Goal: Find specific page/section: Find specific page/section

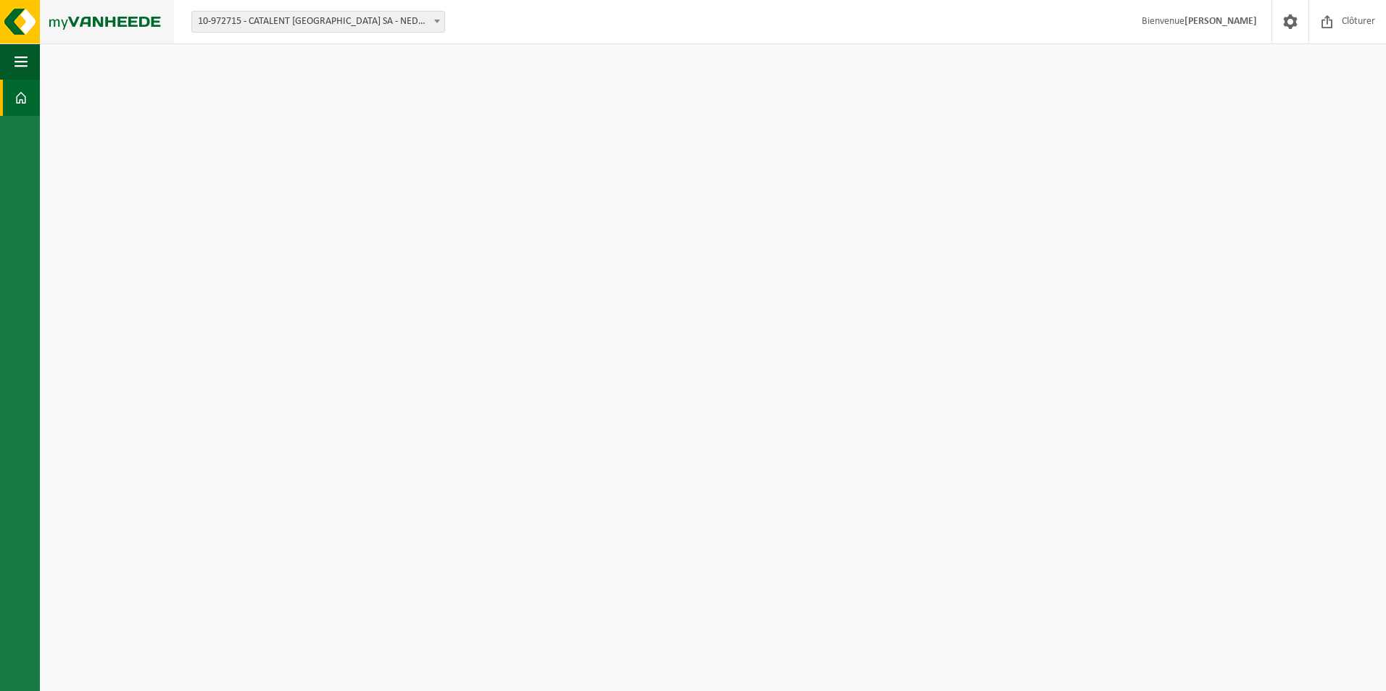
click at [83, 17] on img at bounding box center [87, 21] width 174 height 43
click at [9, 20] on img at bounding box center [87, 21] width 174 height 43
click at [14, 89] on span at bounding box center [20, 98] width 13 height 36
click at [439, 31] on span "10-972715 - CATALENT [GEOGRAPHIC_DATA] SA - NEDER-OVER-HEEMBEEK" at bounding box center [318, 22] width 252 height 20
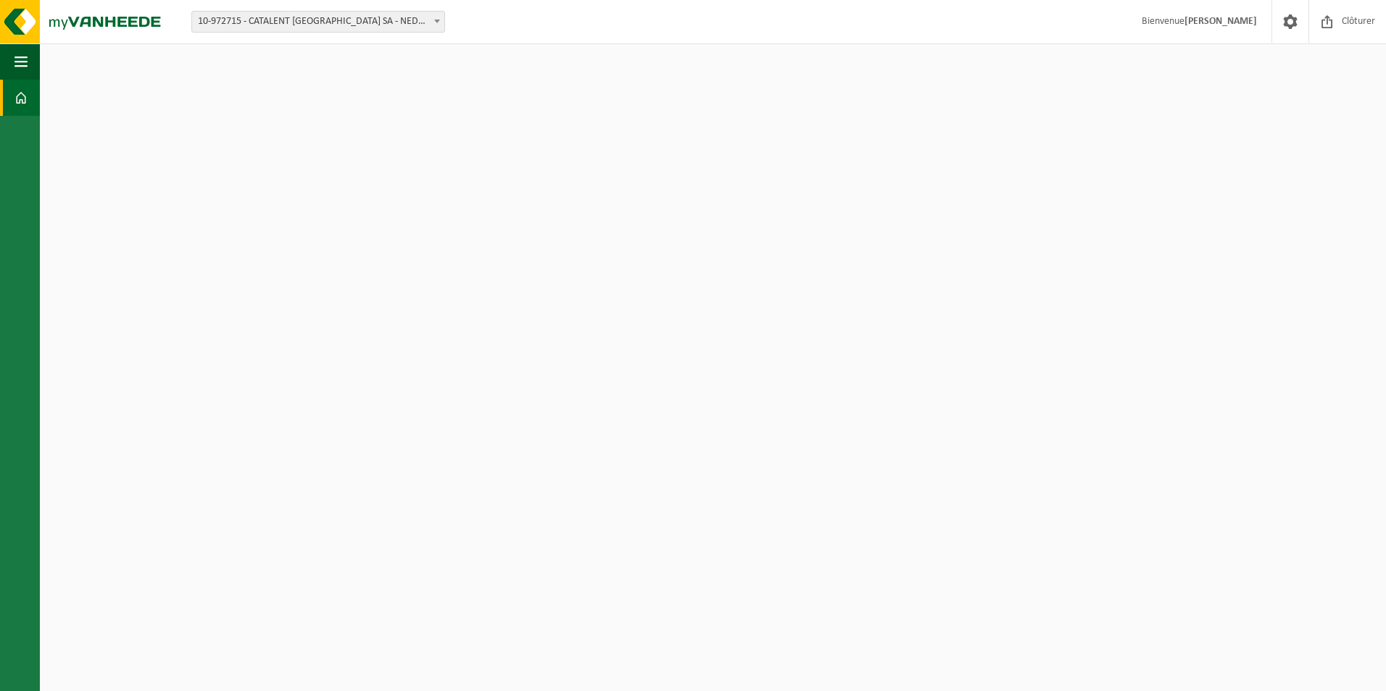
click at [1221, 25] on strong "[PERSON_NAME]" at bounding box center [1220, 21] width 72 height 11
click at [1280, 23] on span at bounding box center [1290, 21] width 22 height 43
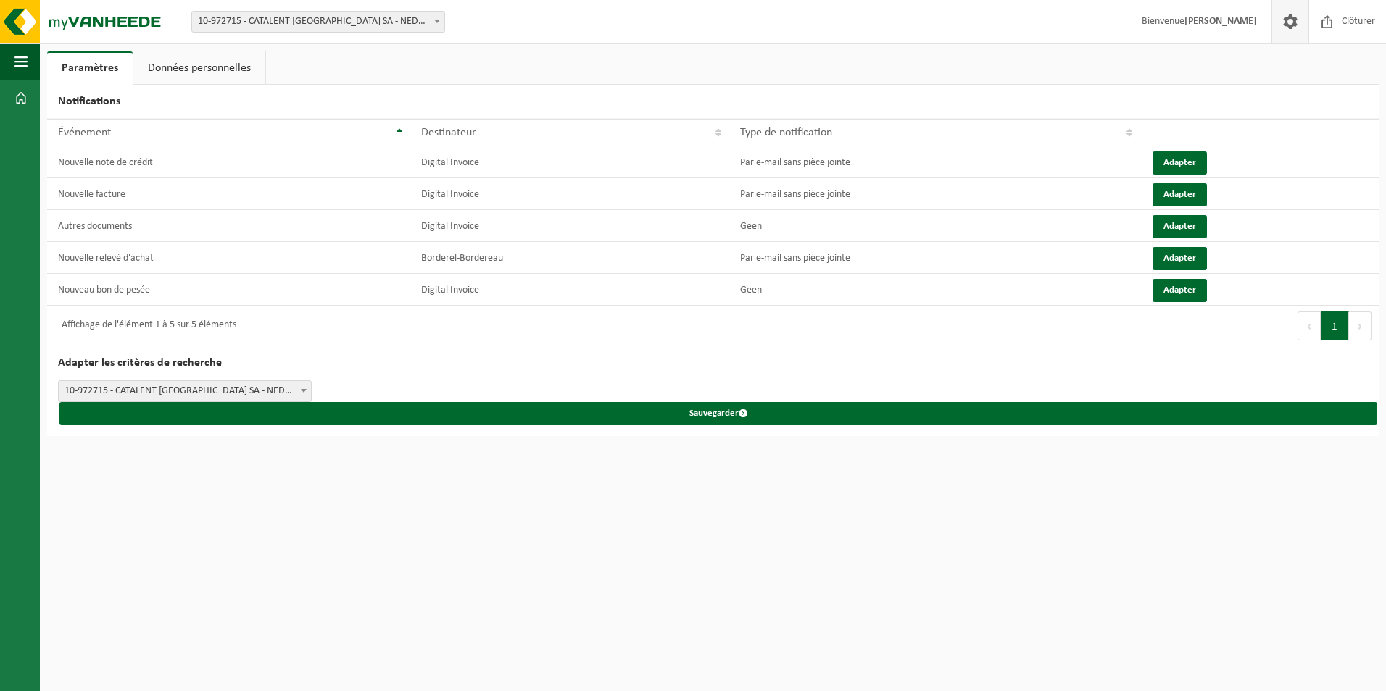
click at [235, 74] on link "Données personnelles" at bounding box center [199, 67] width 132 height 33
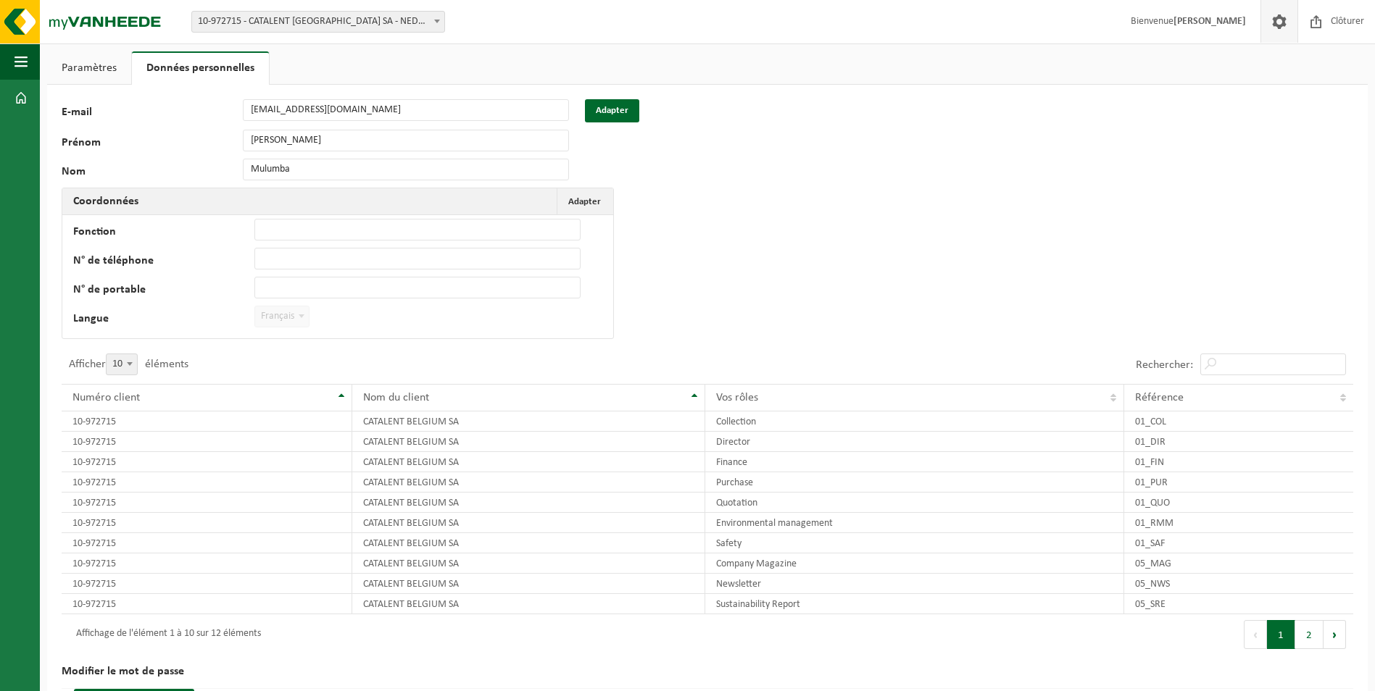
click at [99, 78] on link "Paramètres" at bounding box center [89, 67] width 84 height 33
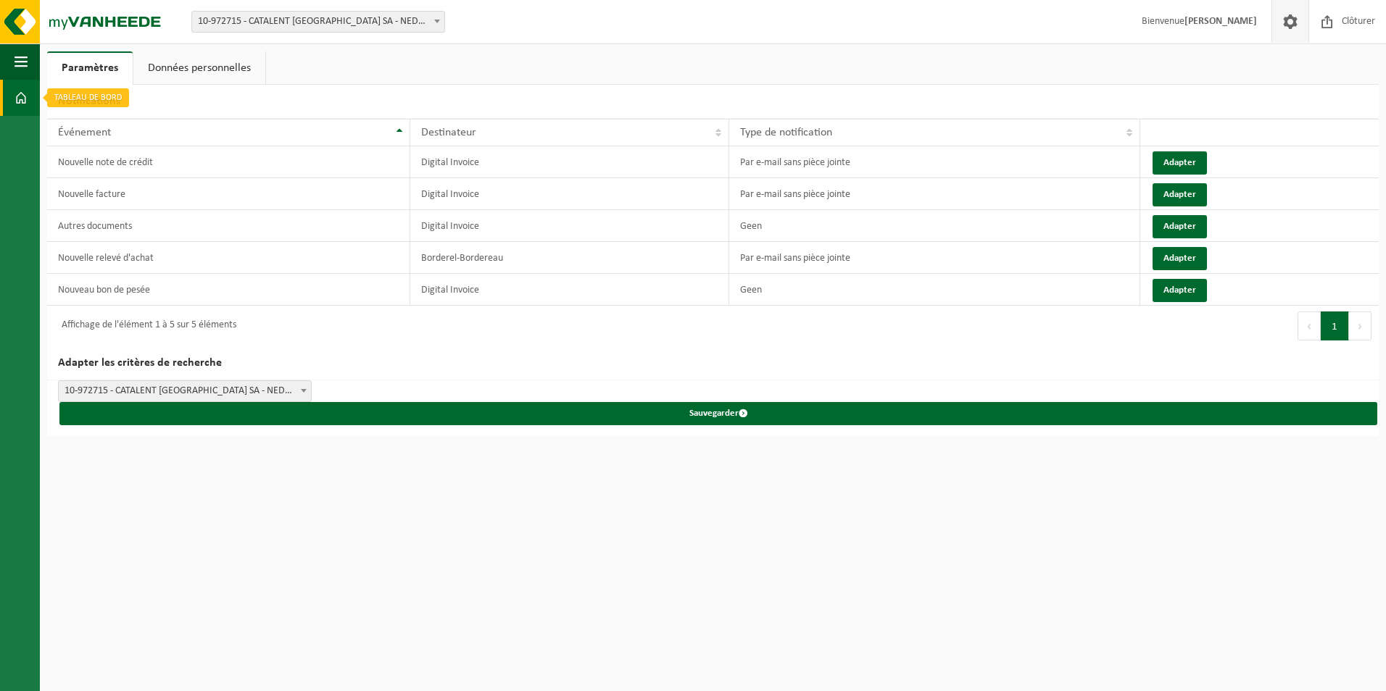
click at [33, 97] on link "Tableau de bord" at bounding box center [20, 98] width 40 height 36
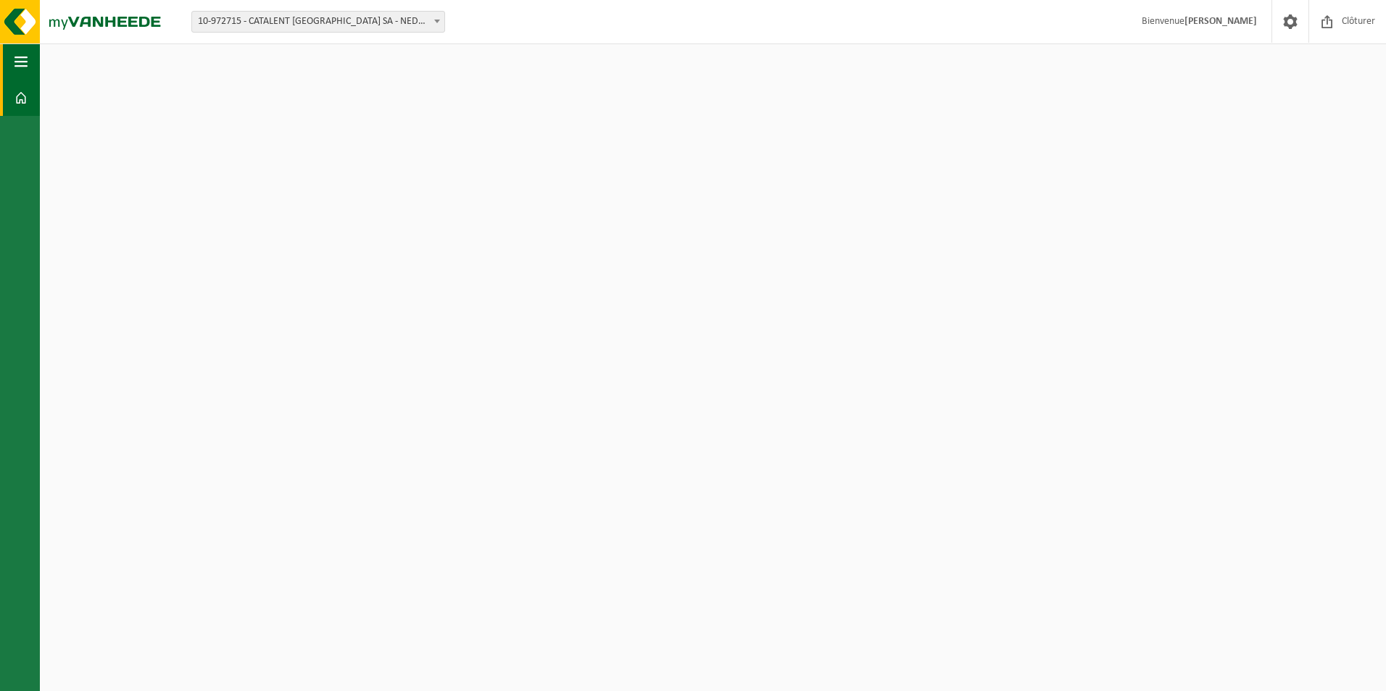
click at [27, 65] on span "button" at bounding box center [20, 61] width 13 height 36
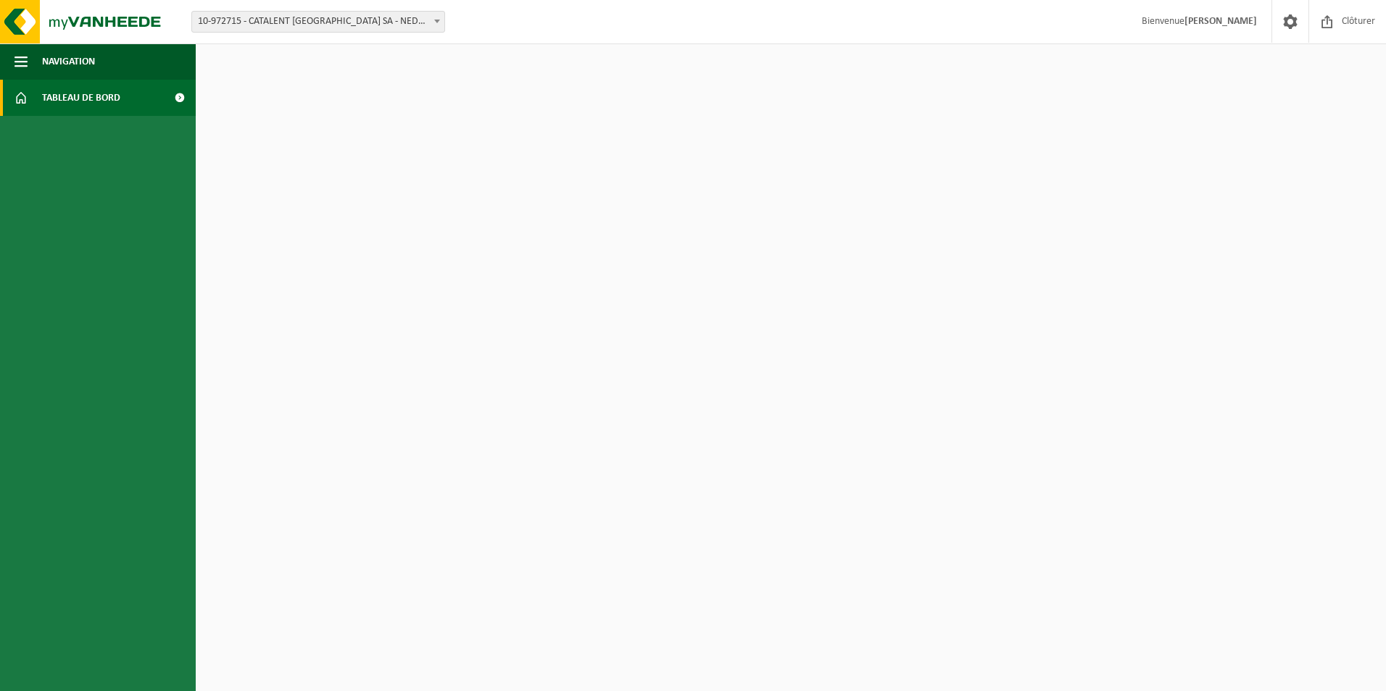
click at [47, 95] on span "Tableau de bord" at bounding box center [81, 98] width 78 height 36
click at [35, 27] on img at bounding box center [87, 21] width 174 height 43
click at [28, 27] on img at bounding box center [87, 21] width 174 height 43
click at [175, 96] on span at bounding box center [179, 98] width 33 height 36
click at [800, 211] on html "Site: 10-972715 - CATALENT [GEOGRAPHIC_DATA] SA - NEDER-OVER-HEEMBEEK 10-972715…" at bounding box center [693, 345] width 1386 height 691
